Goal: Task Accomplishment & Management: Manage account settings

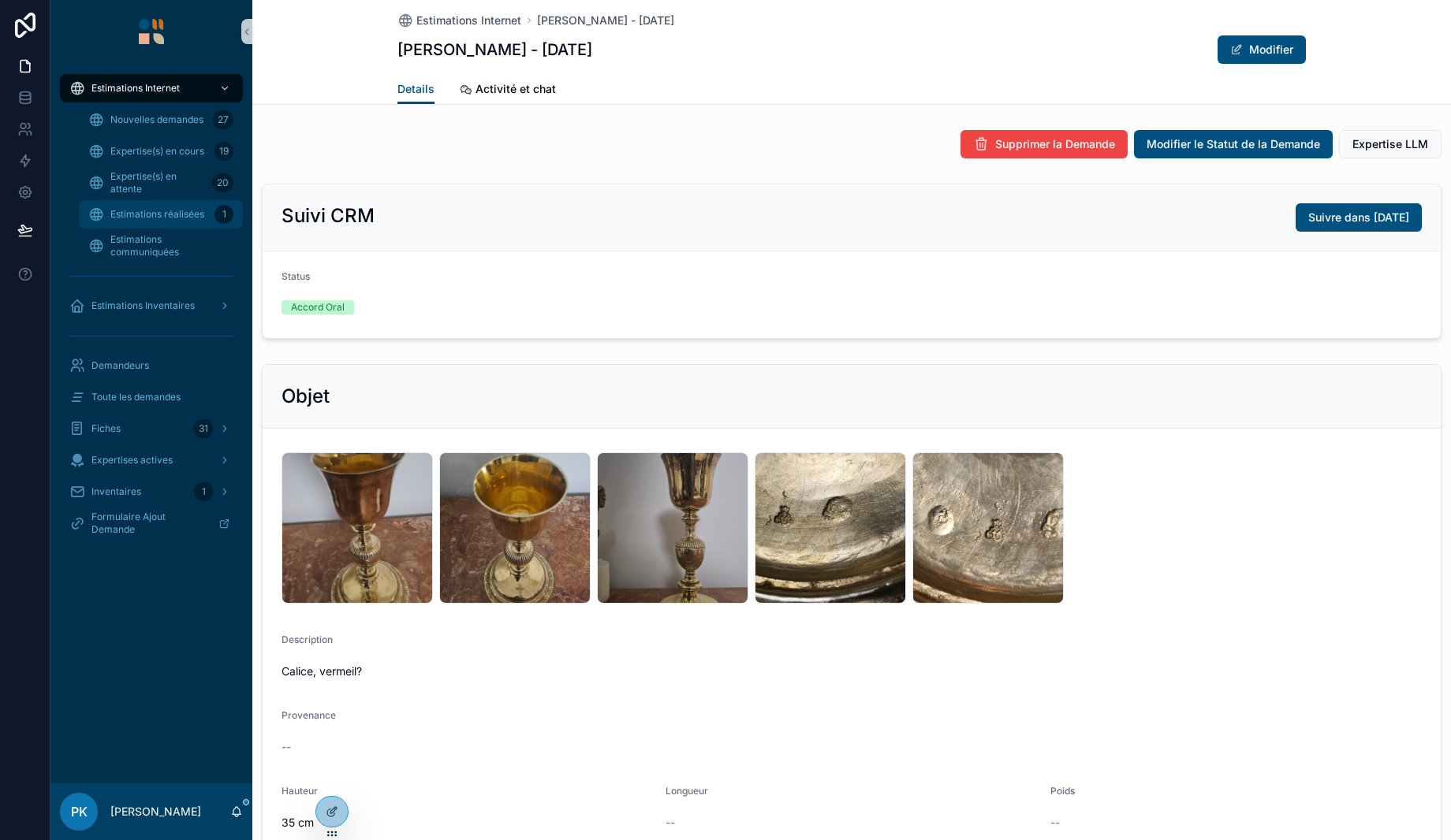
click at [174, 210] on span "Estimations réalisées" at bounding box center [157, 214] width 94 height 13
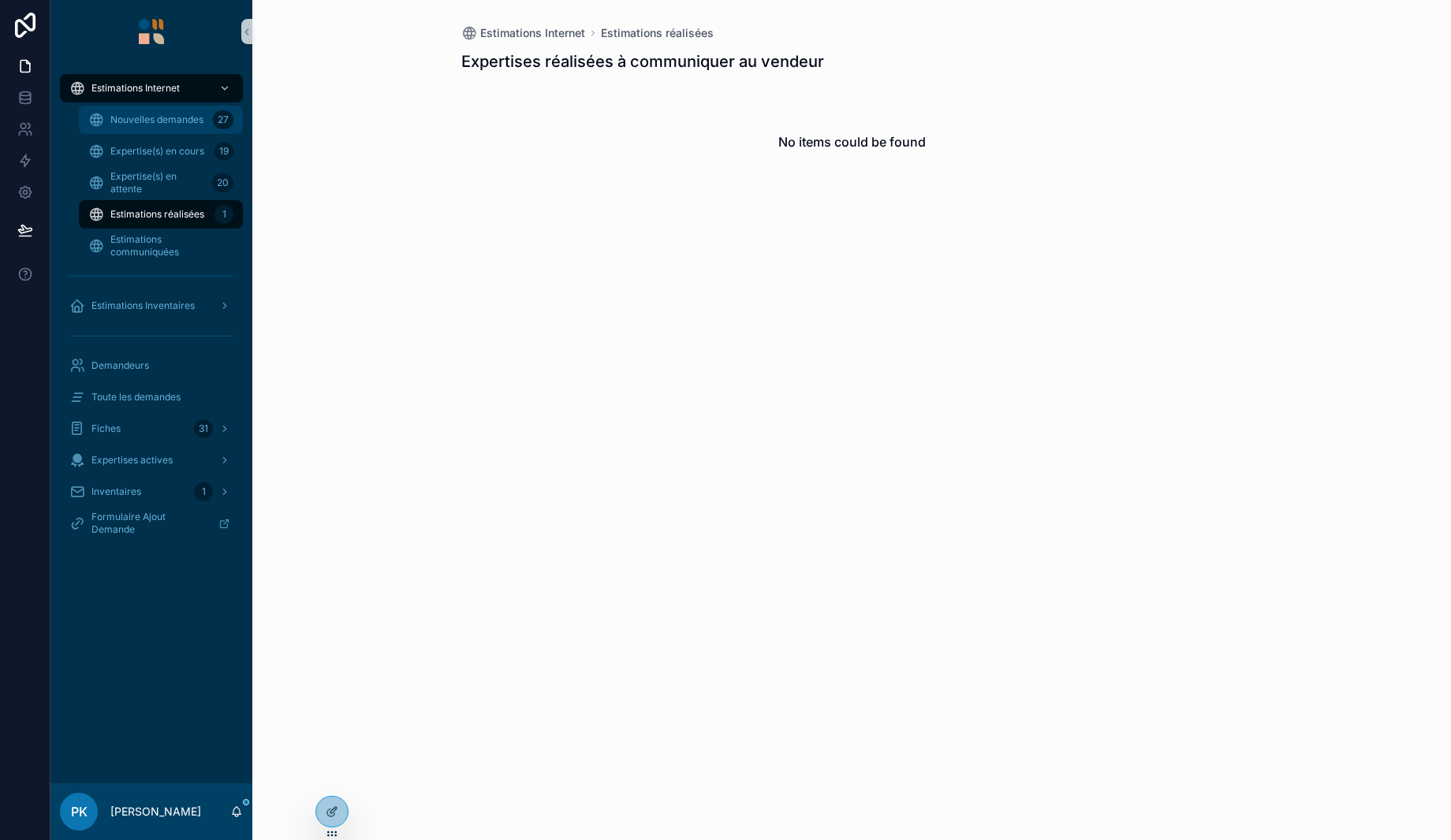
click at [152, 118] on span "Nouvelles demandes" at bounding box center [157, 120] width 93 height 13
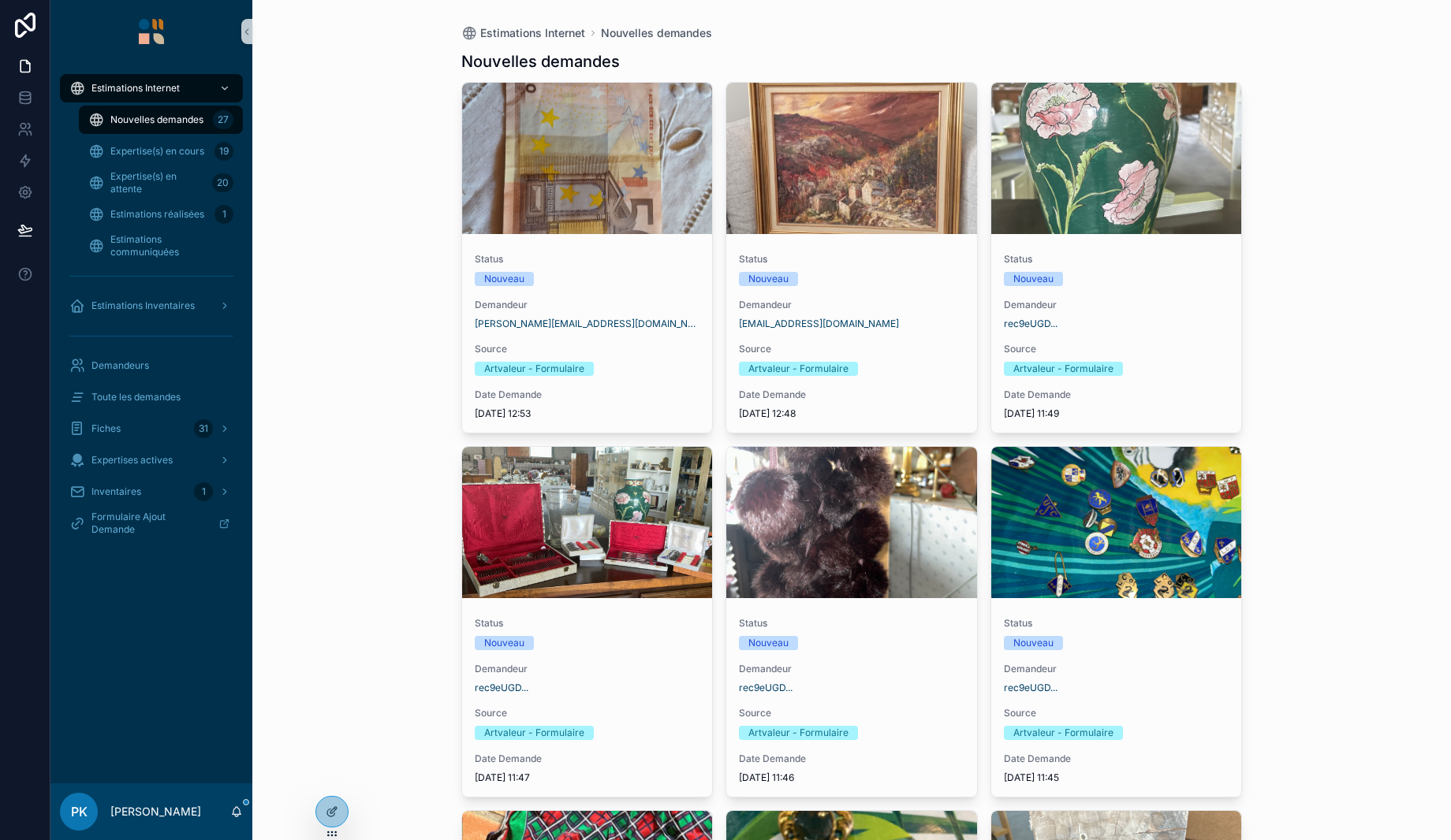
click at [899, 287] on div "Status Nouveau Demandeur [EMAIL_ADDRESS][DOMAIN_NAME] Source Artvaleur - Formul…" at bounding box center [852, 337] width 251 height 193
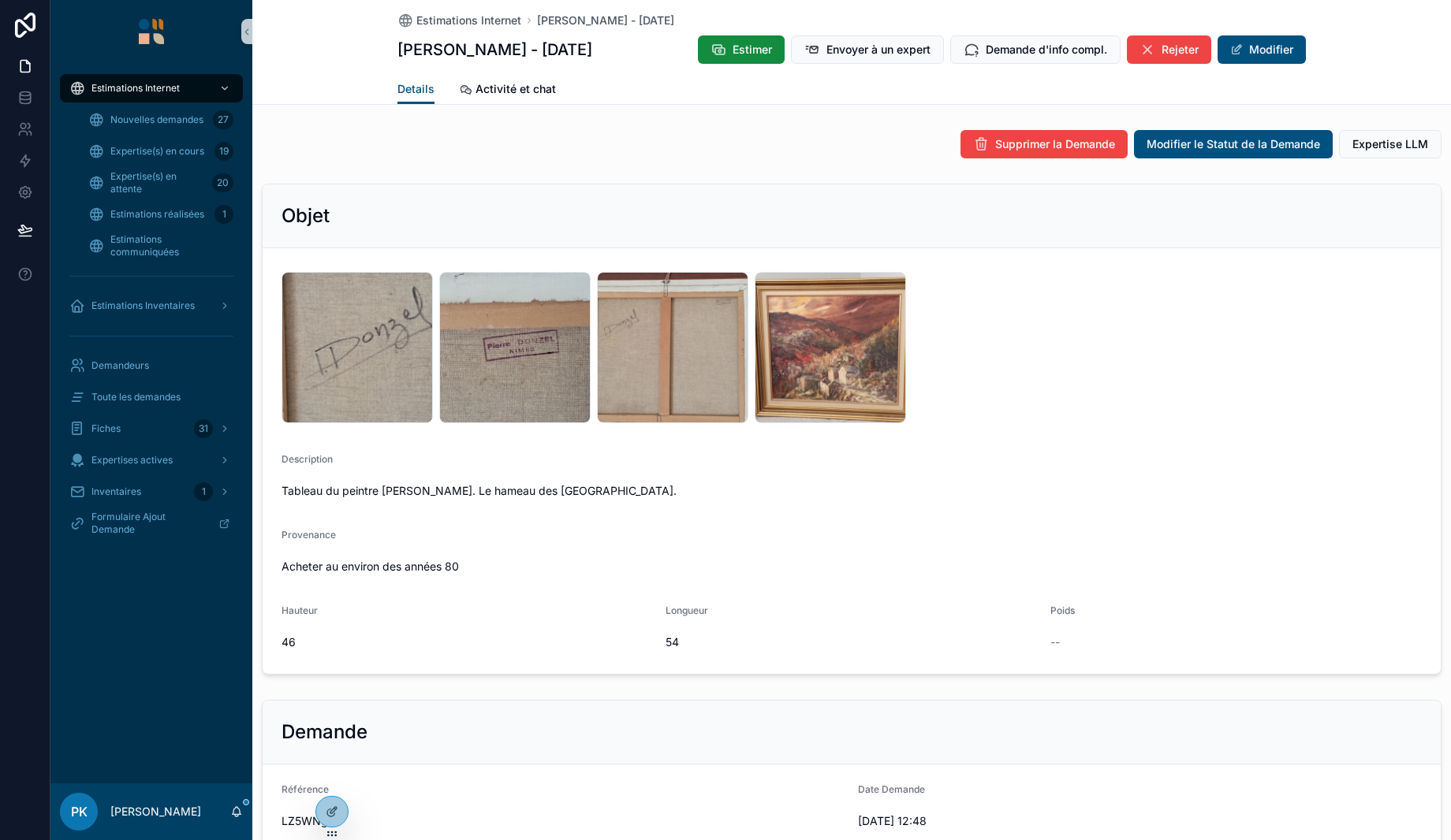
click at [486, 365] on div "IMG_20250627_102443 .jpg" at bounding box center [515, 347] width 152 height 152
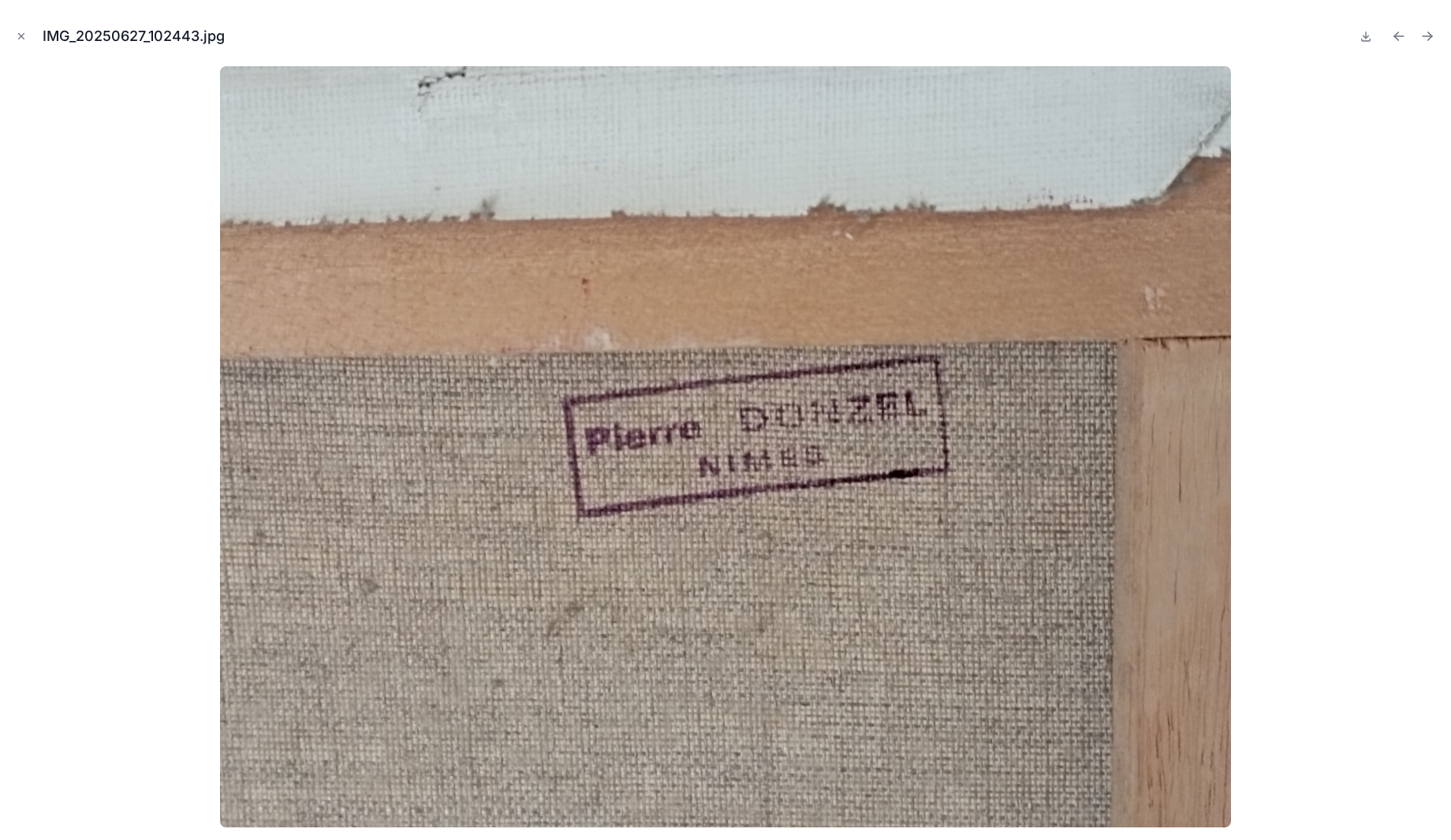
click at [25, 33] on icon "Close modal" at bounding box center [21, 36] width 11 height 11
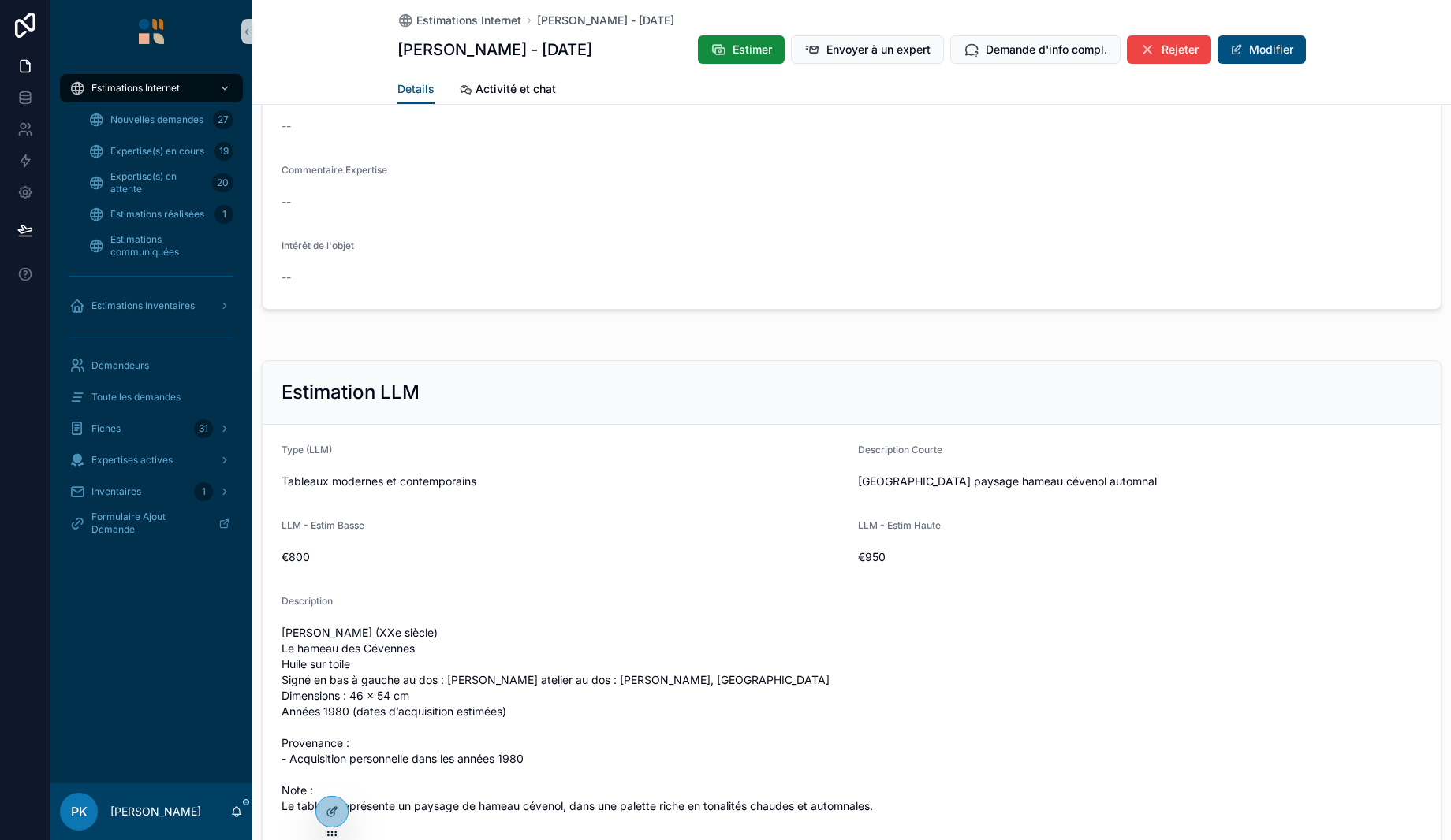
scroll to position [1497, 0]
